Goal: Task Accomplishment & Management: Use online tool/utility

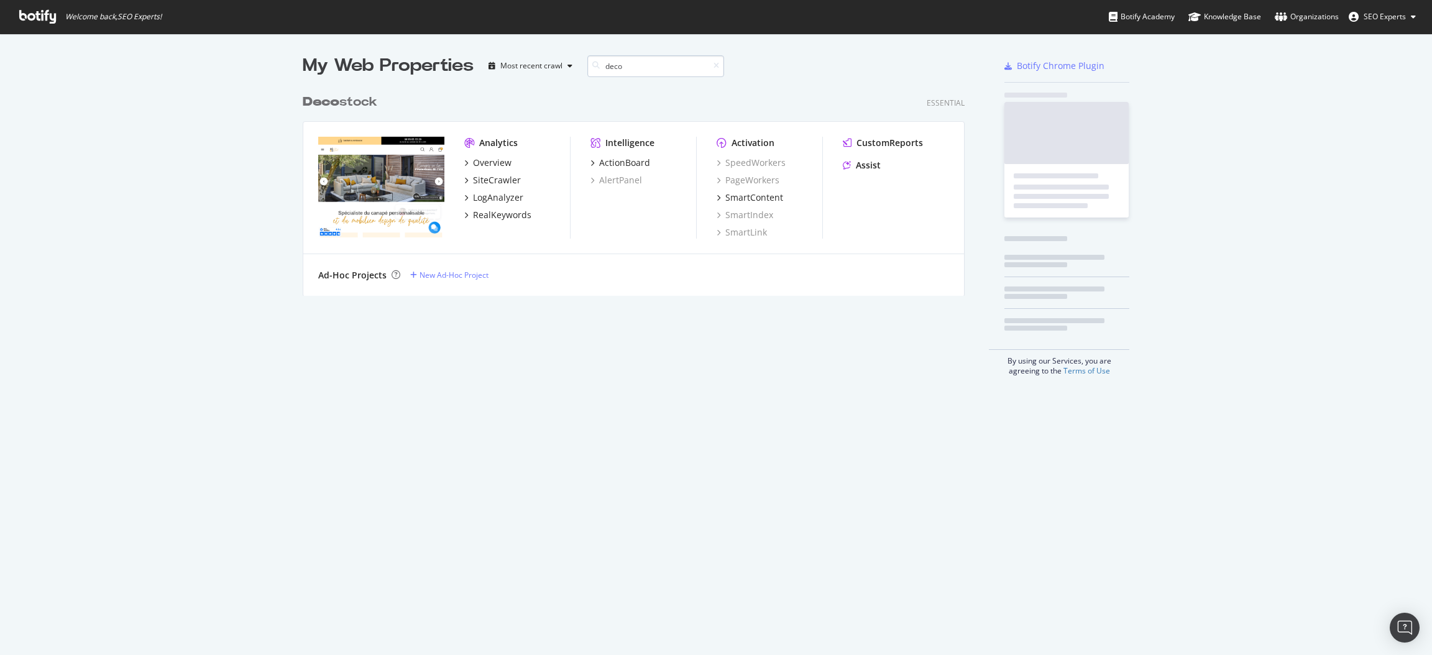
scroll to position [203, 657]
type input "deco"
click at [494, 175] on div "SiteCrawler" at bounding box center [497, 180] width 48 height 12
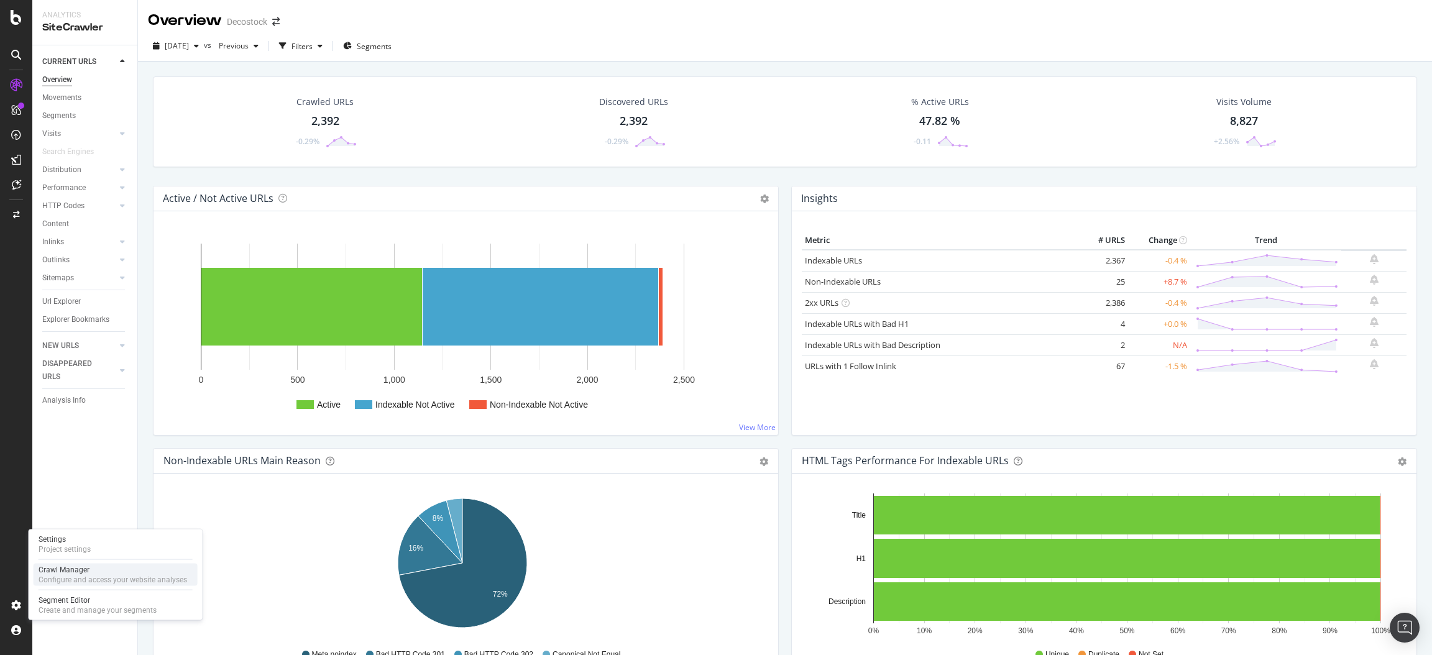
click at [73, 570] on div "Crawl Manager" at bounding box center [113, 570] width 149 height 10
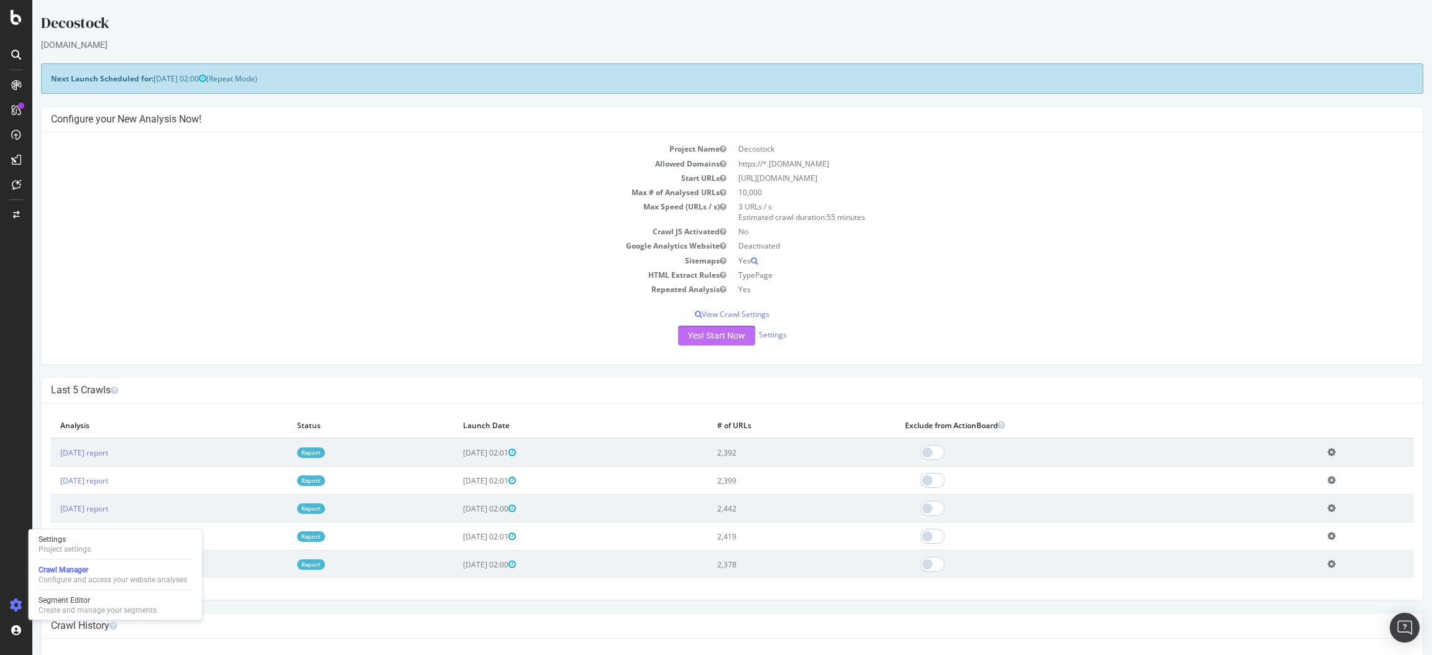
click at [694, 337] on button "Yes! Start Now" at bounding box center [716, 336] width 77 height 20
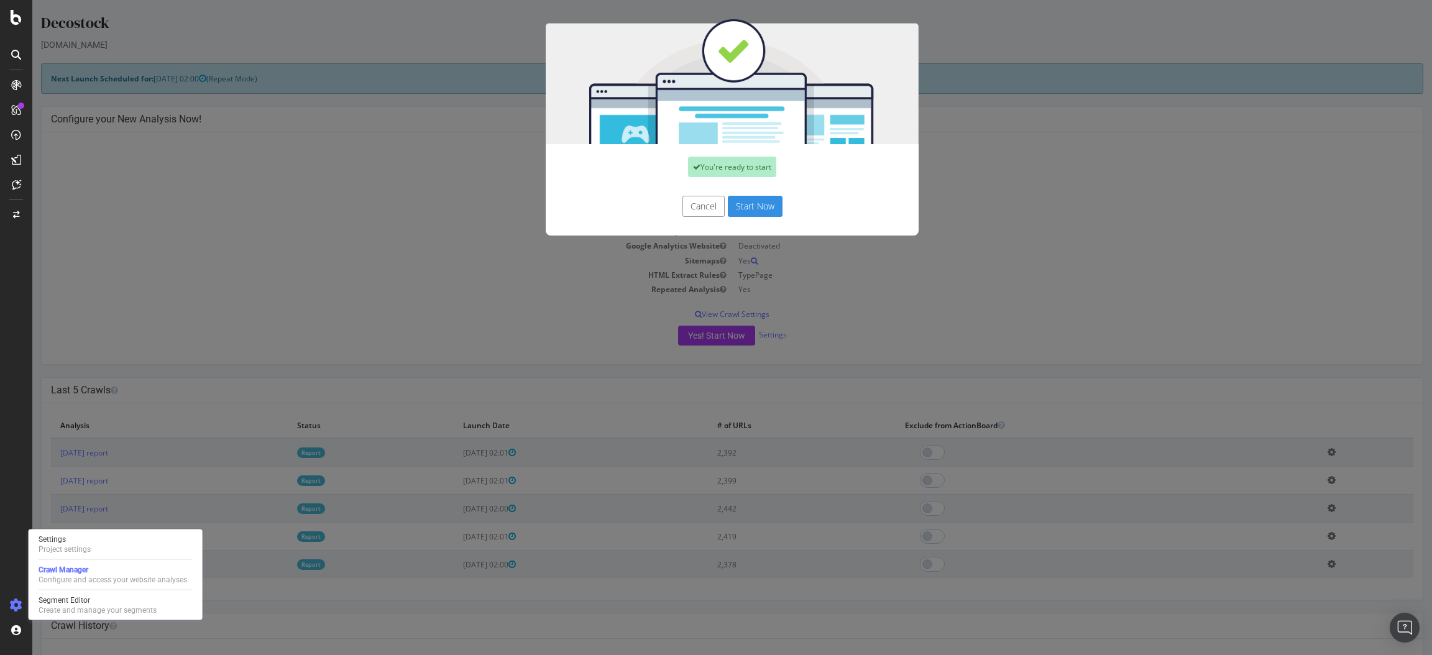
click at [743, 211] on button "Start Now" at bounding box center [755, 206] width 55 height 21
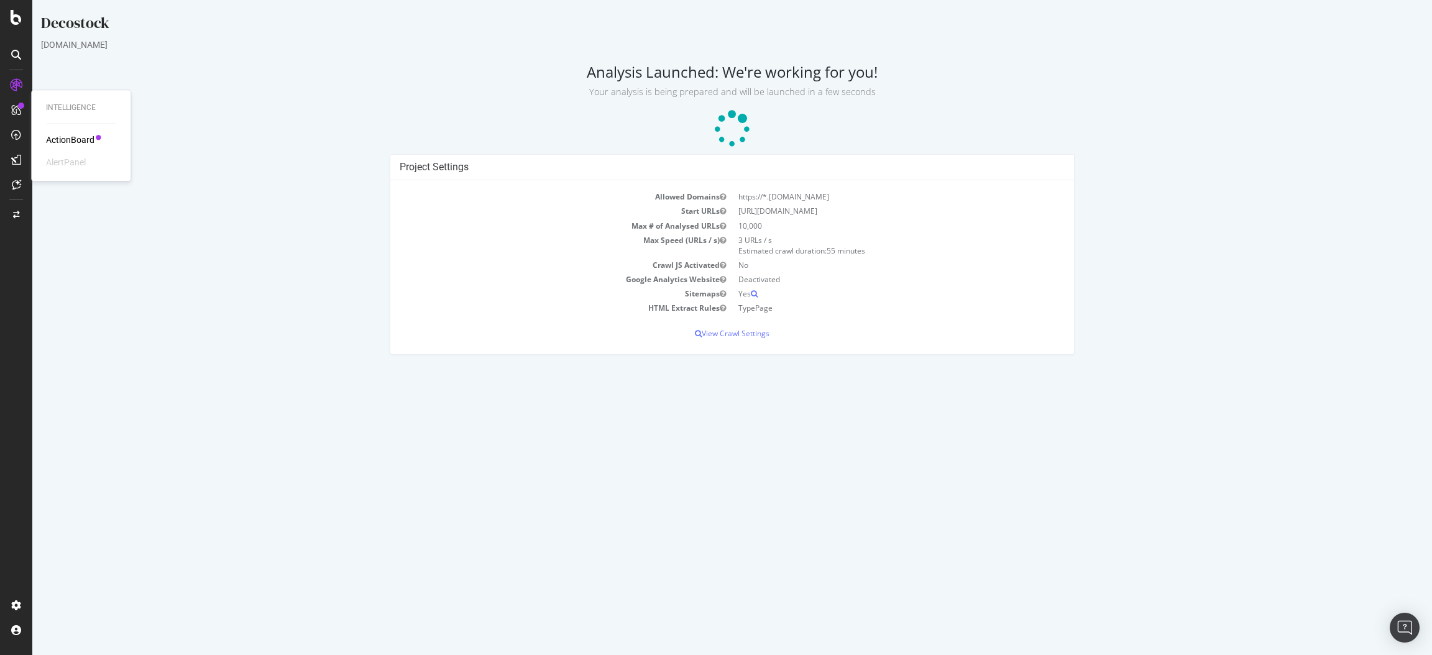
click at [59, 132] on div "Intelligence ActionBoard AlertPanel" at bounding box center [80, 136] width 89 height 86
click at [61, 140] on div "ActionBoard" at bounding box center [70, 140] width 48 height 12
